Goal: Check status: Check status

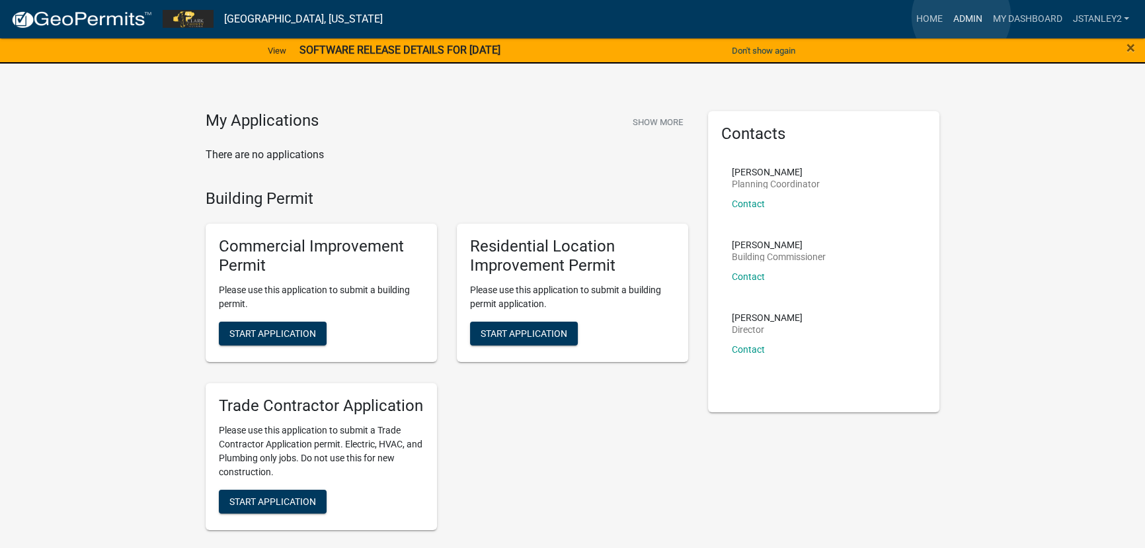
click at [962, 17] on link "Admin" at bounding box center [968, 19] width 40 height 25
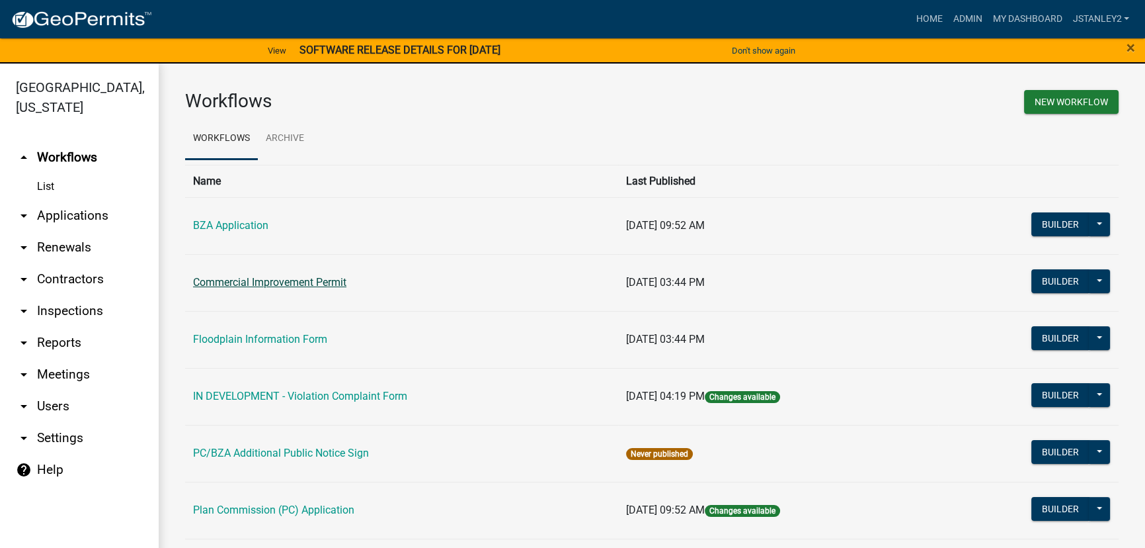
click at [288, 283] on link "Commercial Improvement Permit" at bounding box center [269, 282] width 153 height 13
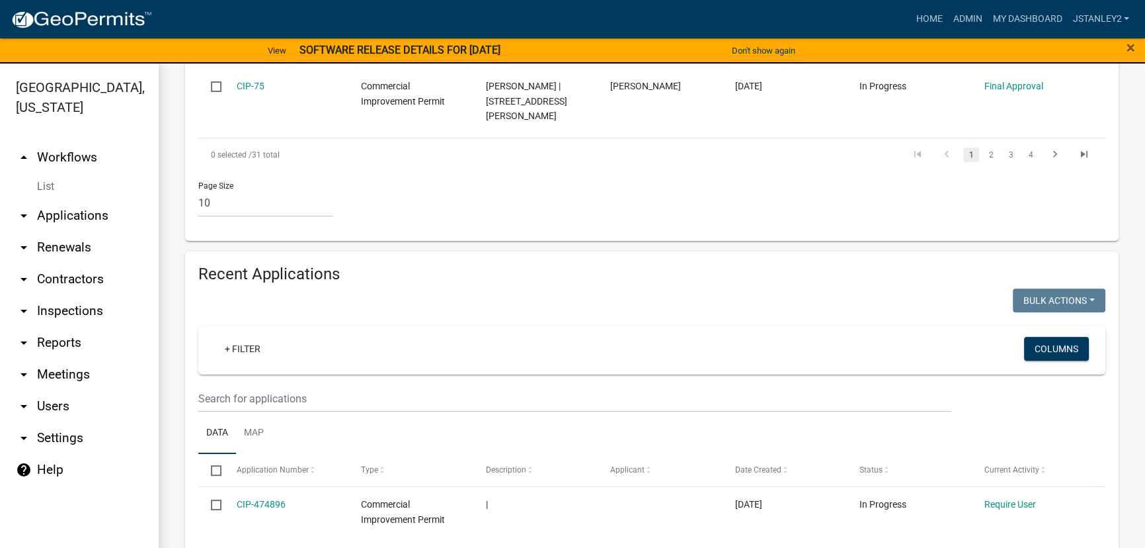
scroll to position [1022, 0]
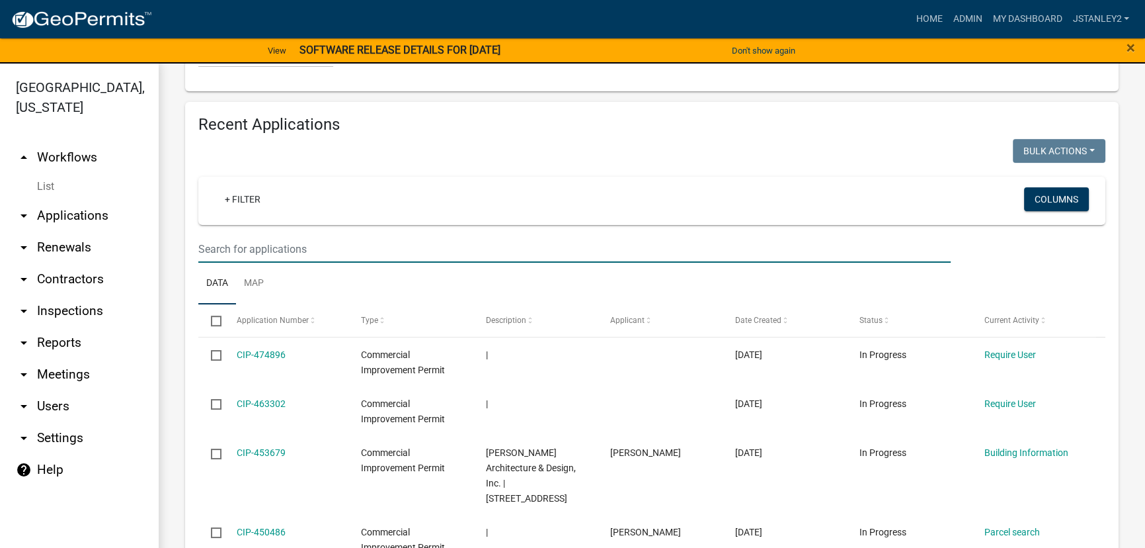
click at [223, 235] on input "text" at bounding box center [574, 248] width 753 height 27
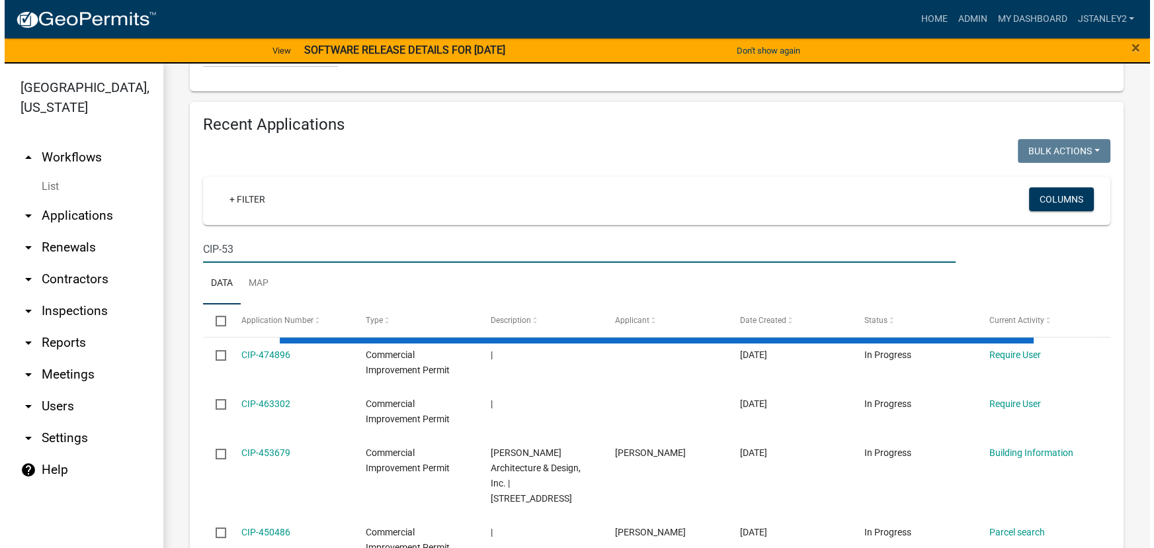
scroll to position [936, 0]
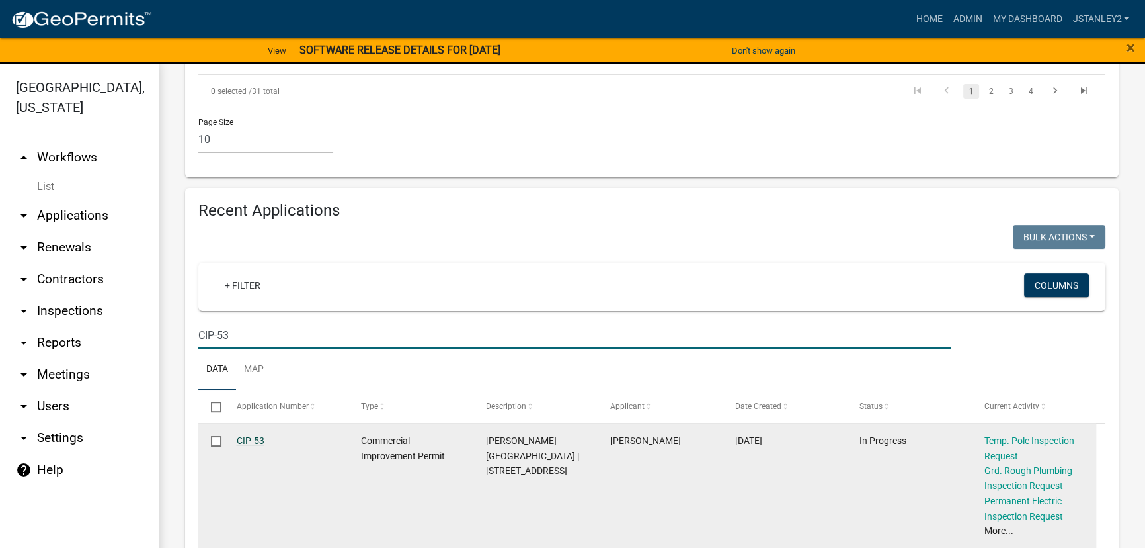
type input "CIP-53"
click at [251, 435] on link "CIP-53" at bounding box center [251, 440] width 28 height 11
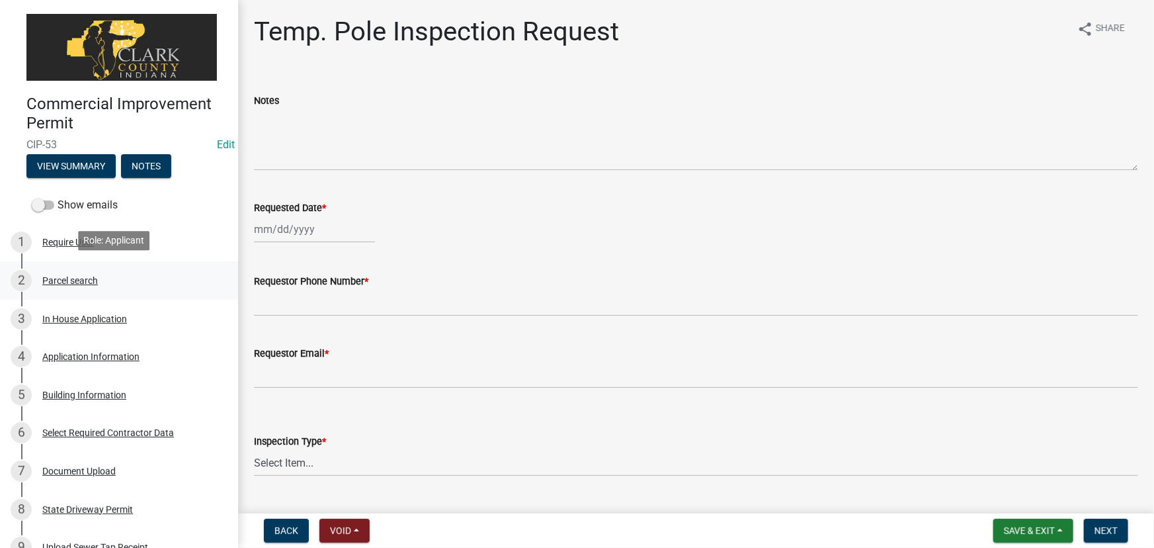
click at [73, 276] on div "Parcel search" at bounding box center [70, 280] width 56 height 9
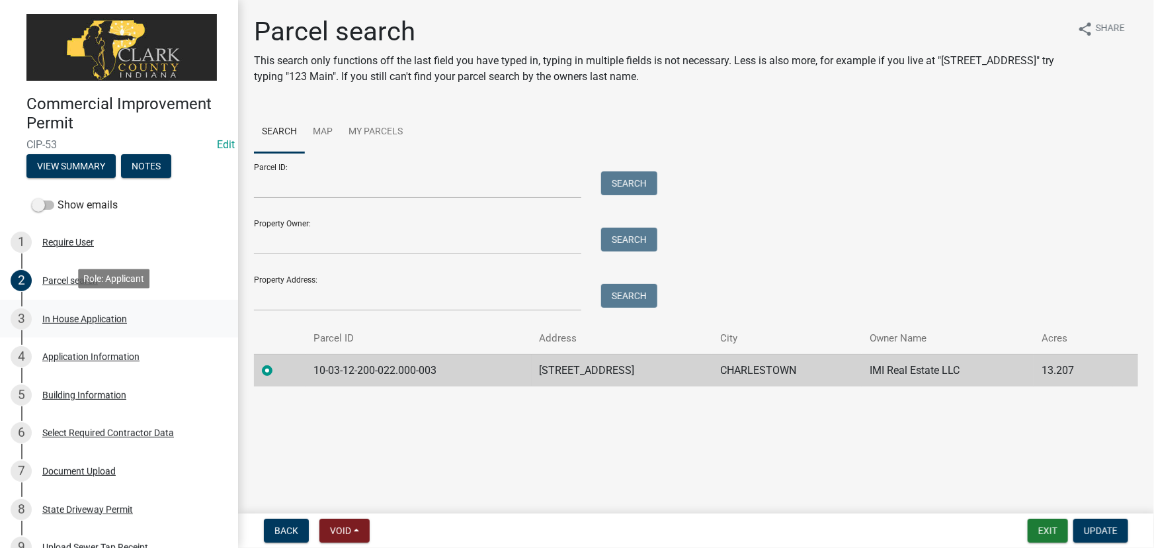
click at [89, 315] on div "In House Application" at bounding box center [84, 318] width 85 height 9
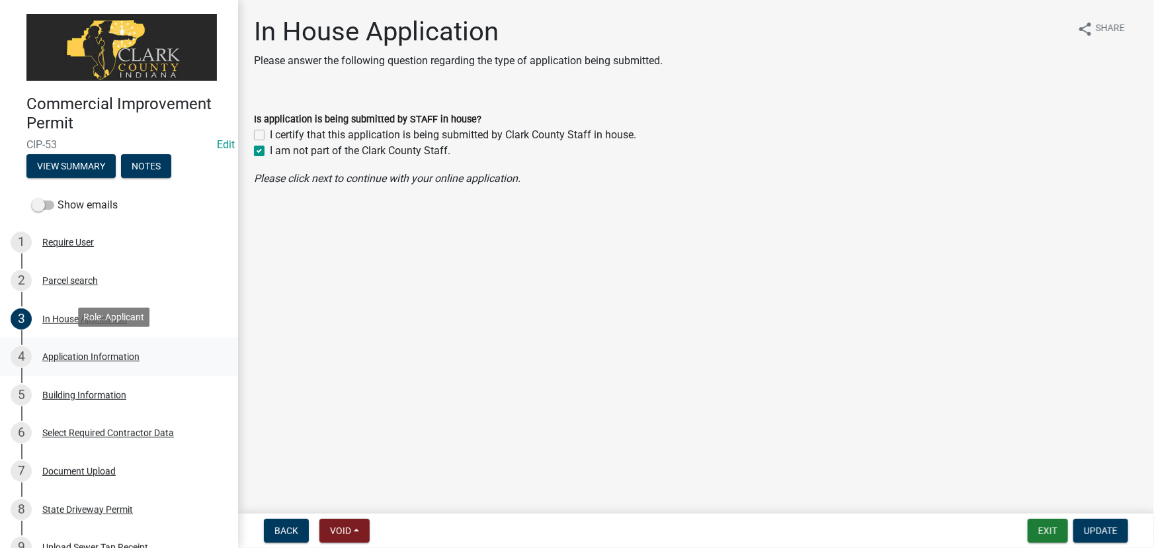
click at [96, 354] on div "Application Information" at bounding box center [90, 356] width 97 height 9
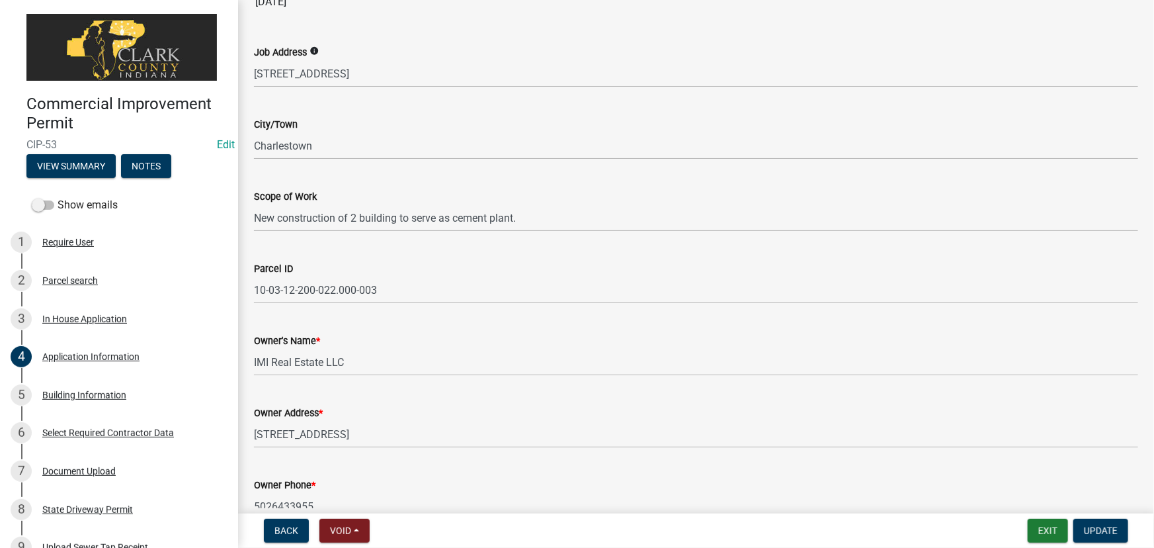
scroll to position [180, 0]
